Goal: Task Accomplishment & Management: Manage account settings

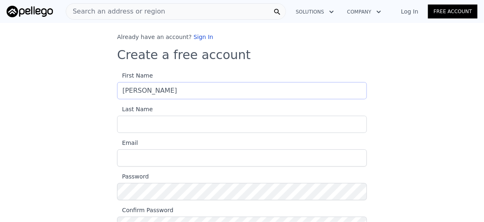
type input "[PERSON_NAME]"
click at [177, 124] on input "Last Name" at bounding box center [242, 124] width 250 height 17
type input "[PERSON_NAME]"
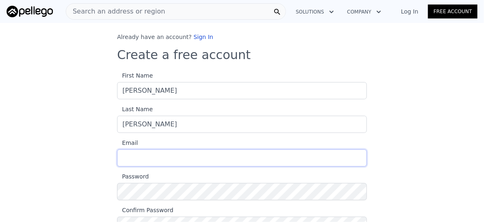
click at [154, 162] on input "Email" at bounding box center [242, 158] width 250 height 17
type input "[EMAIL_ADDRESS][DOMAIN_NAME]"
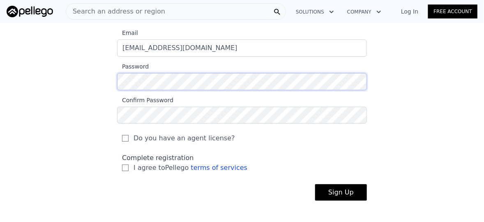
scroll to position [108, 0]
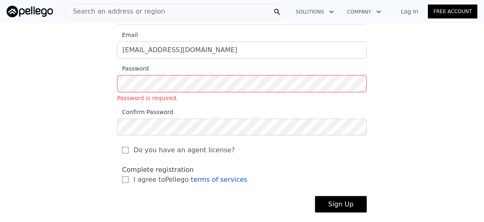
click at [408, 76] on div "Already have an account? Sign In Create a free account First Name daniela Last …" at bounding box center [242, 75] width 484 height 301
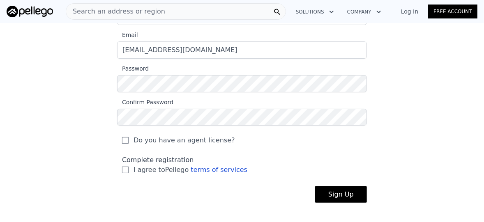
click at [126, 170] on label "I agree to Pellego terms of services" at bounding box center [242, 170] width 240 height 10
click at [126, 170] on input "I agree to Pellego terms of services" at bounding box center [125, 170] width 7 height 7
checkbox input "true"
click at [329, 196] on button "Sign Up" at bounding box center [341, 195] width 52 height 16
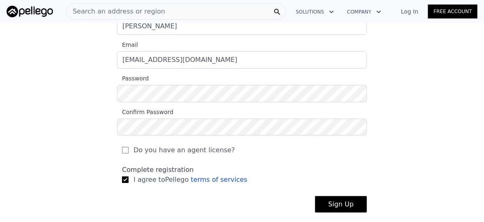
click at [337, 197] on button "Sign Up" at bounding box center [341, 205] width 52 height 16
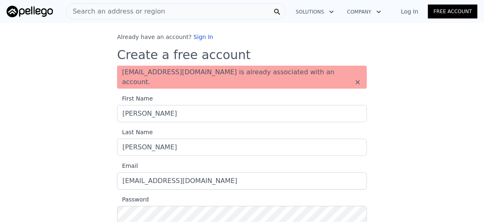
click at [415, 9] on link "Log In" at bounding box center [409, 11] width 37 height 8
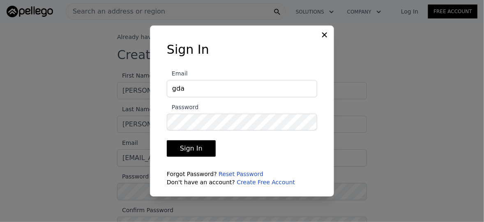
type input "gdaniela.hz@gmail.com"
click at [198, 153] on button "Sign In" at bounding box center [191, 149] width 49 height 16
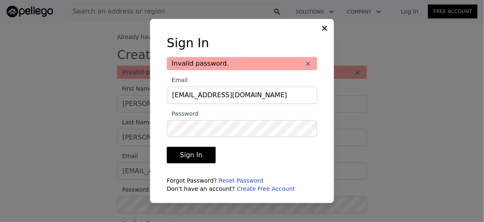
click at [191, 156] on button "Sign In" at bounding box center [191, 155] width 49 height 16
click at [199, 155] on button "Sign In" at bounding box center [191, 155] width 49 height 16
click at [239, 180] on link "Reset Password" at bounding box center [241, 181] width 45 height 7
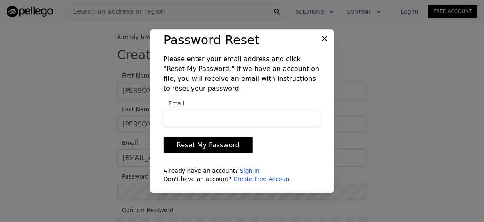
click at [227, 145] on button "Reset My Password" at bounding box center [208, 145] width 89 height 16
type input "gdaniela.hz@gmail.com"
click at [227, 144] on button "Reset My Password" at bounding box center [208, 145] width 89 height 16
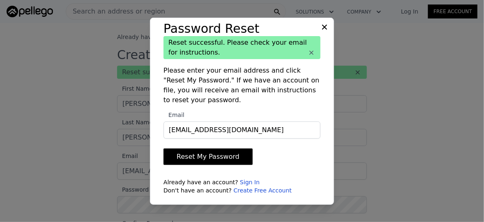
click at [324, 28] on icon at bounding box center [324, 26] width 5 height 5
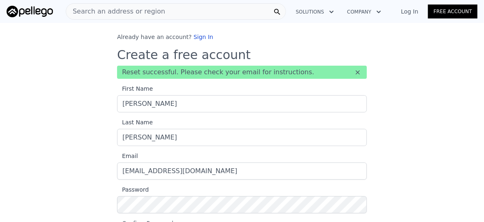
click at [416, 15] on link "Log In" at bounding box center [409, 11] width 37 height 8
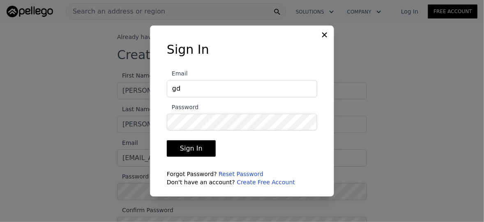
type input "gdaniela.hz@gmail.com"
click at [206, 149] on button "Sign In" at bounding box center [191, 149] width 49 height 16
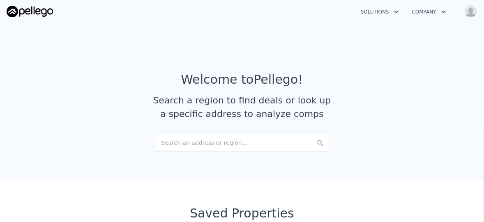
checkbox input "true"
click at [394, 12] on icon "button" at bounding box center [397, 12] width 8 height 10
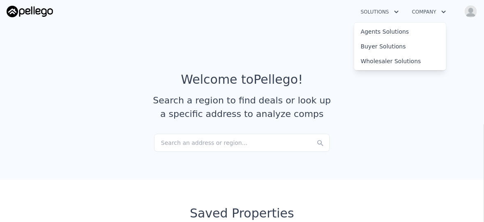
click at [445, 11] on icon "button" at bounding box center [444, 12] width 8 height 10
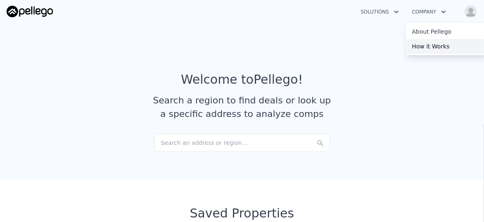
click at [437, 47] on link "How it Works" at bounding box center [452, 46] width 92 height 15
